Goal: Find specific page/section: Find specific page/section

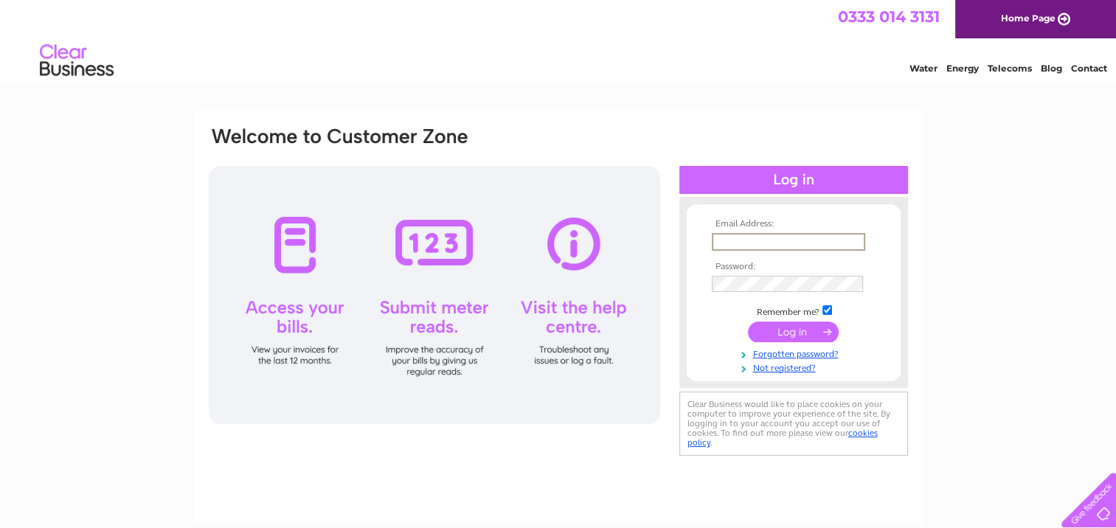
click at [776, 246] on input "text" at bounding box center [788, 242] width 153 height 18
type input "cvs.271@outlook.com"
click at [748, 321] on input "submit" at bounding box center [793, 331] width 91 height 21
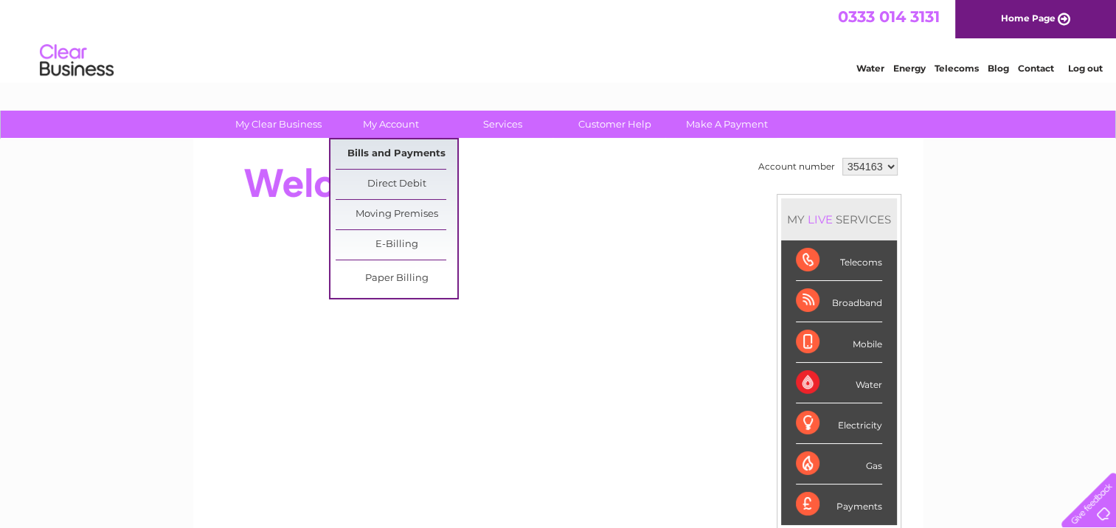
click at [367, 153] on link "Bills and Payments" at bounding box center [397, 154] width 122 height 30
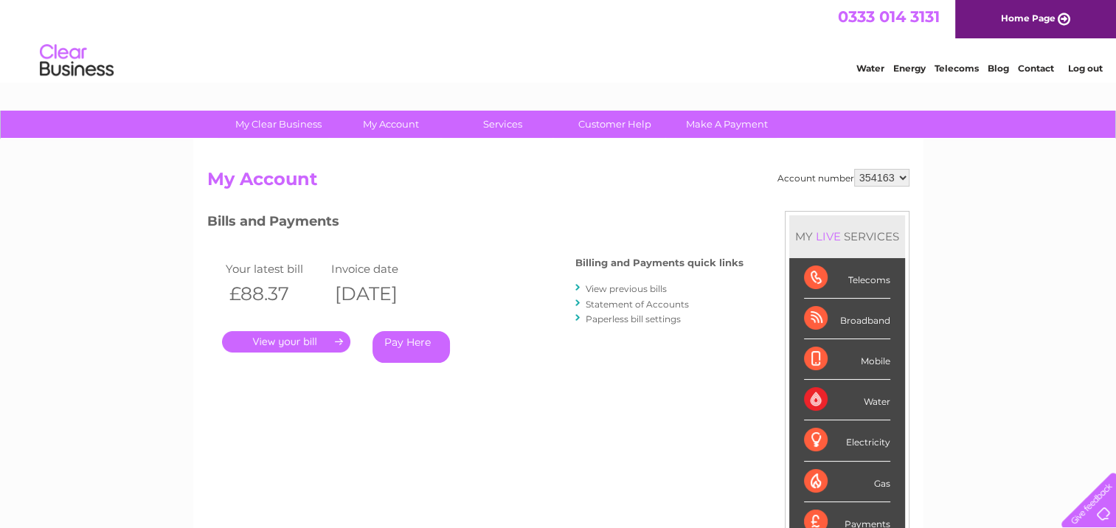
click at [286, 344] on link "." at bounding box center [286, 341] width 128 height 21
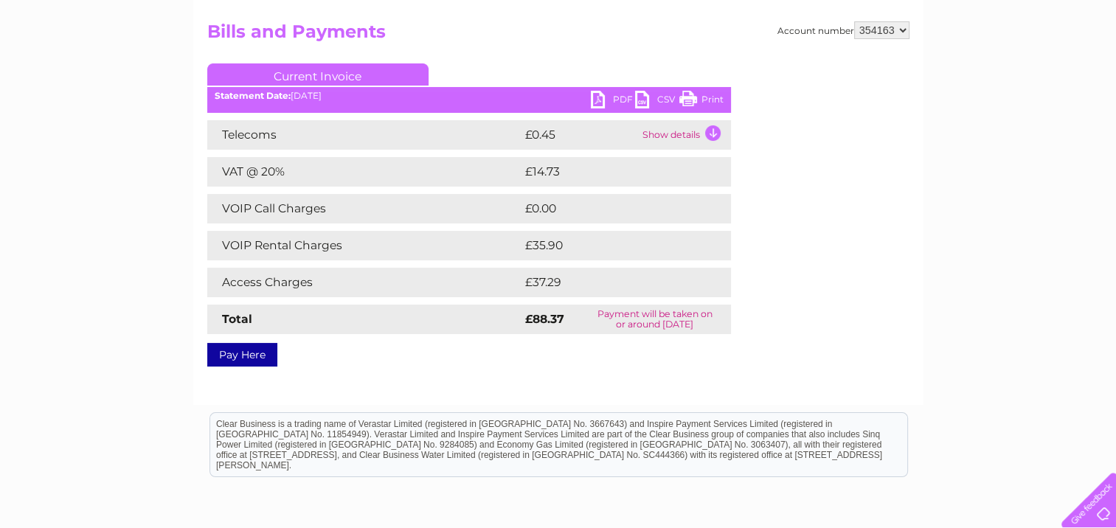
scroll to position [74, 0]
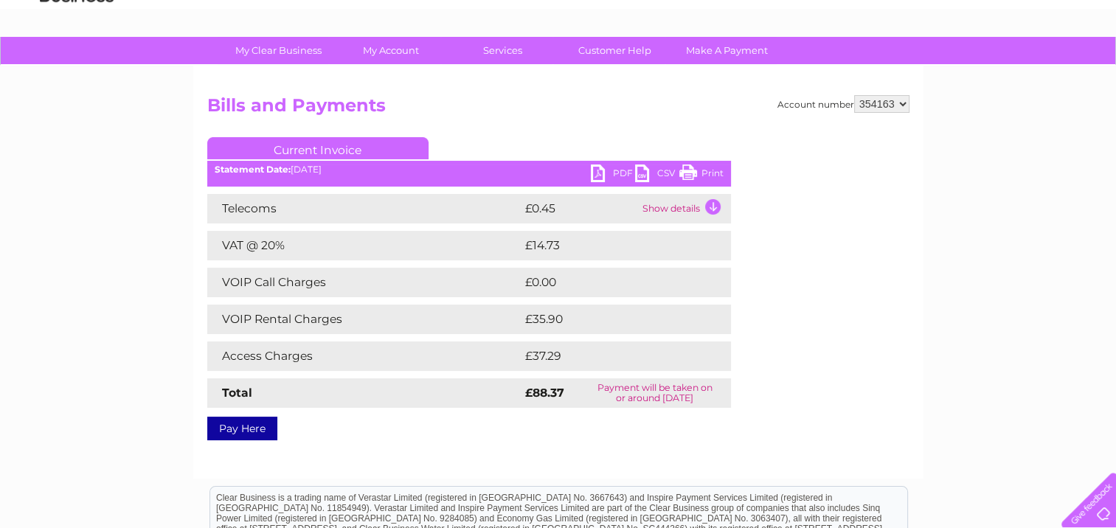
drag, startPoint x: 699, startPoint y: 171, endPoint x: 86, endPoint y: 13, distance: 633.9
click at [699, 171] on link "Print" at bounding box center [701, 174] width 44 height 21
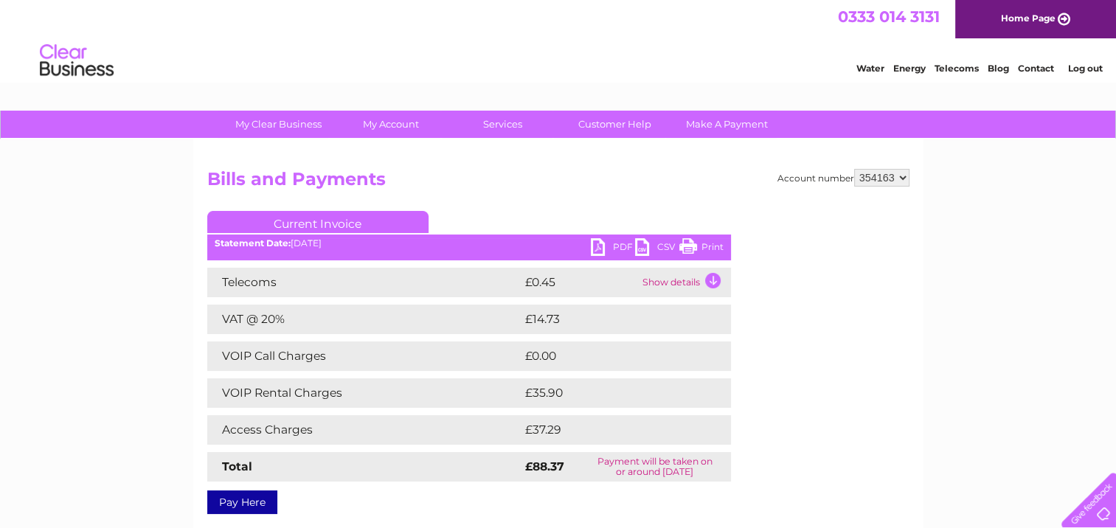
click at [1095, 65] on link "Log out" at bounding box center [1084, 68] width 35 height 11
